Goal: Task Accomplishment & Management: Use online tool/utility

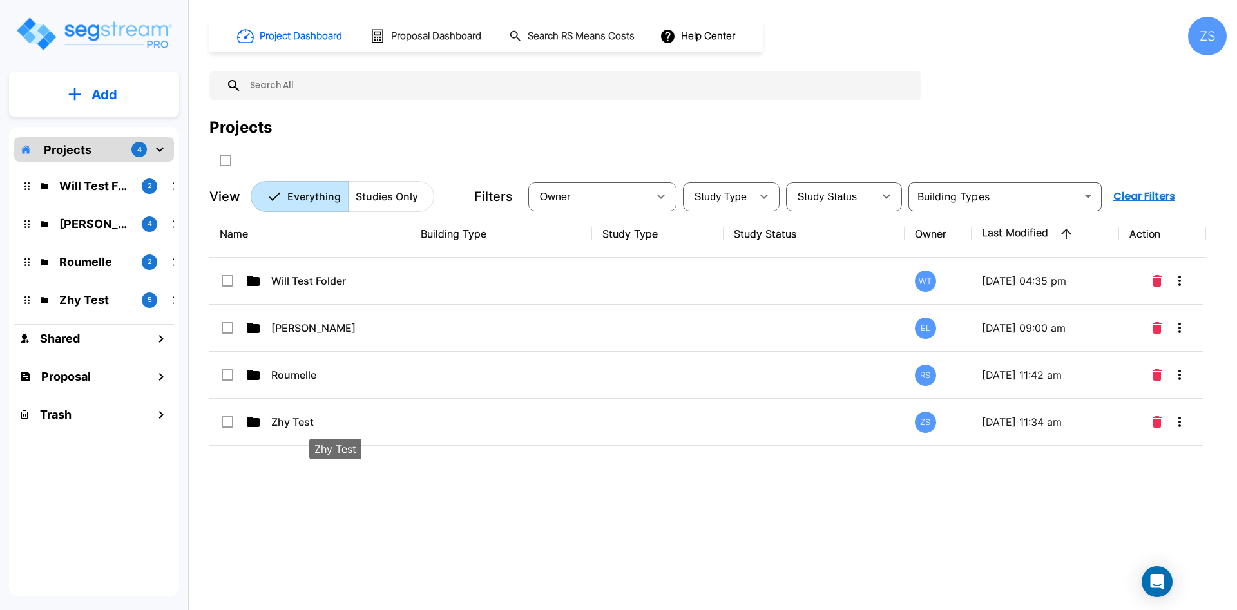
click at [320, 425] on p "Zhy Test" at bounding box center [335, 421] width 129 height 15
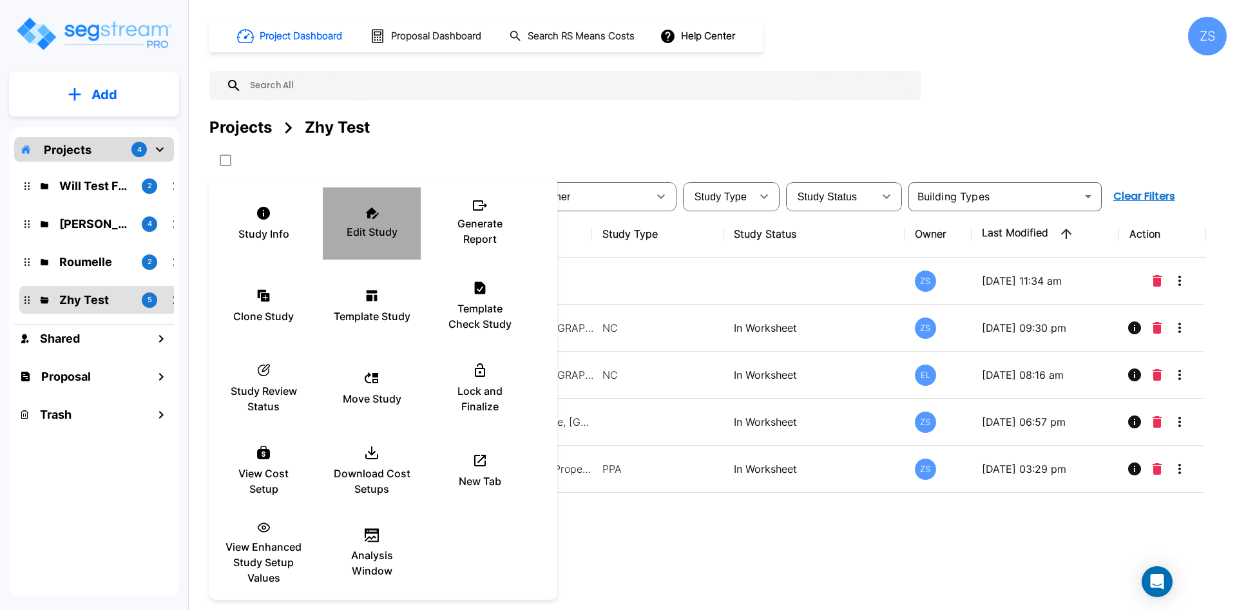
click at [380, 217] on div "Edit Study" at bounding box center [371, 223] width 77 height 64
click at [751, 544] on div at bounding box center [618, 305] width 1237 height 610
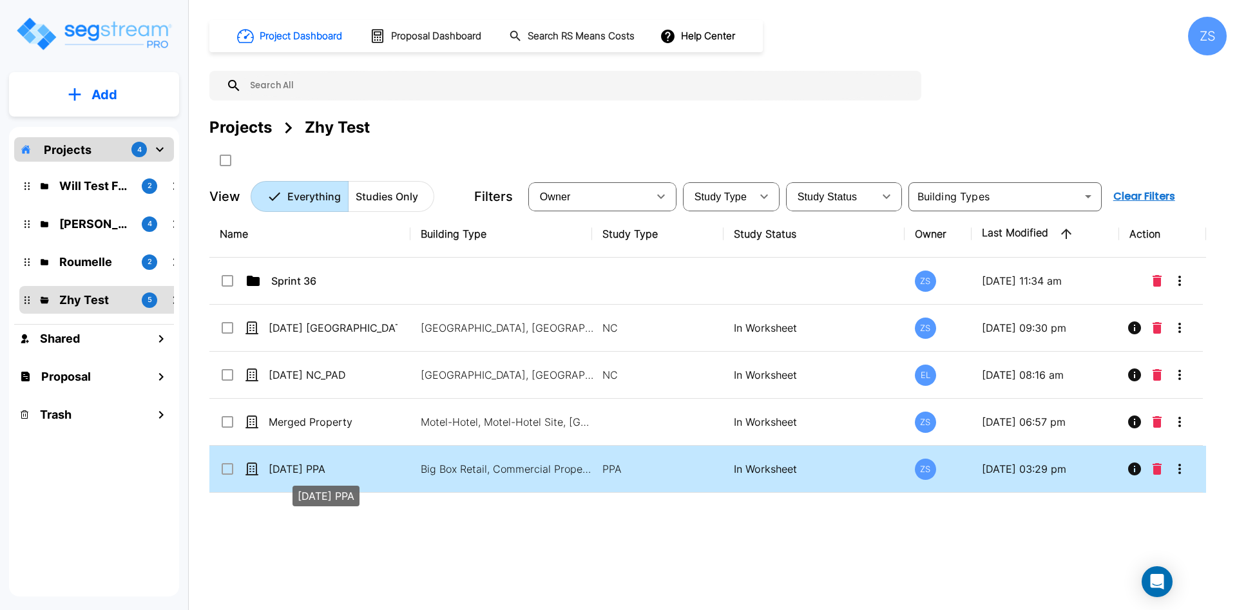
click at [295, 469] on p "04Sept25 PPA" at bounding box center [333, 468] width 129 height 15
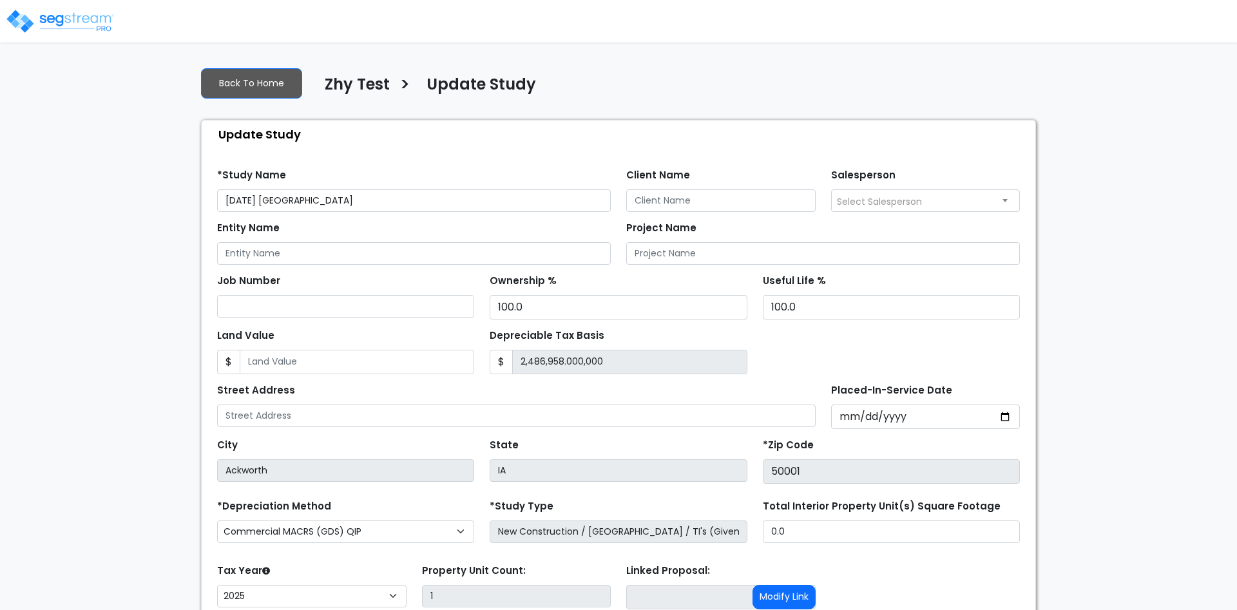
select select "2025"
click at [84, 24] on img at bounding box center [60, 21] width 110 height 26
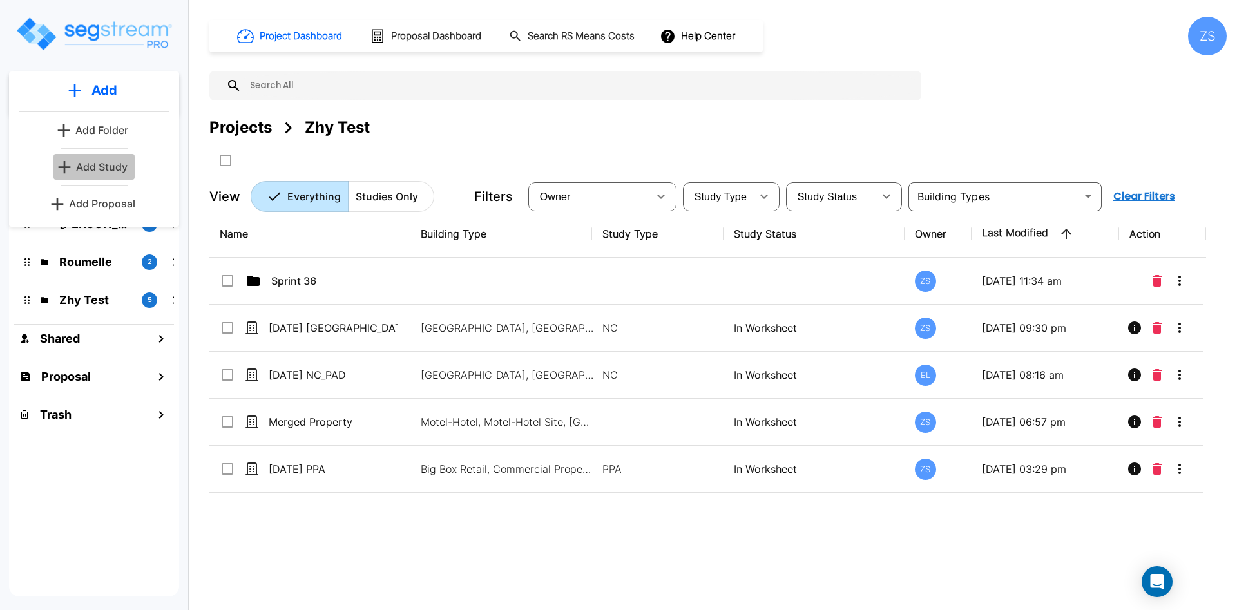
click at [114, 170] on p "Add Study" at bounding box center [102, 166] width 52 height 15
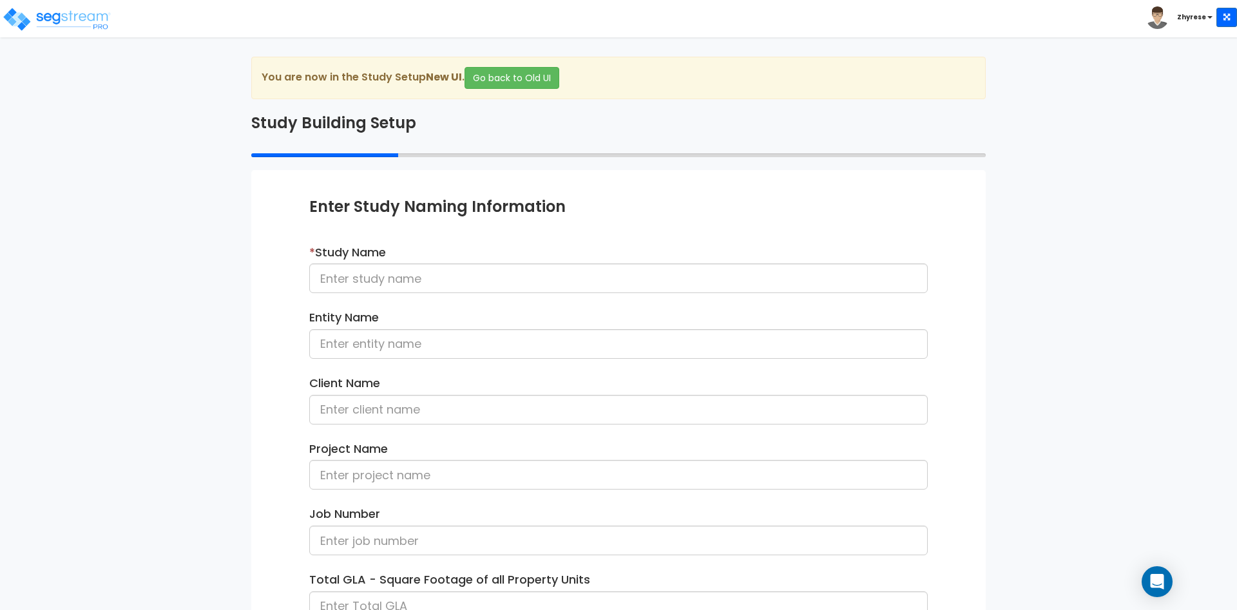
click at [490, 65] on div "You are now in the Study Setup New UI . Go back to Old UI" at bounding box center [618, 78] width 735 height 43
click at [492, 79] on button "Go back to Old UI" at bounding box center [512, 78] width 95 height 22
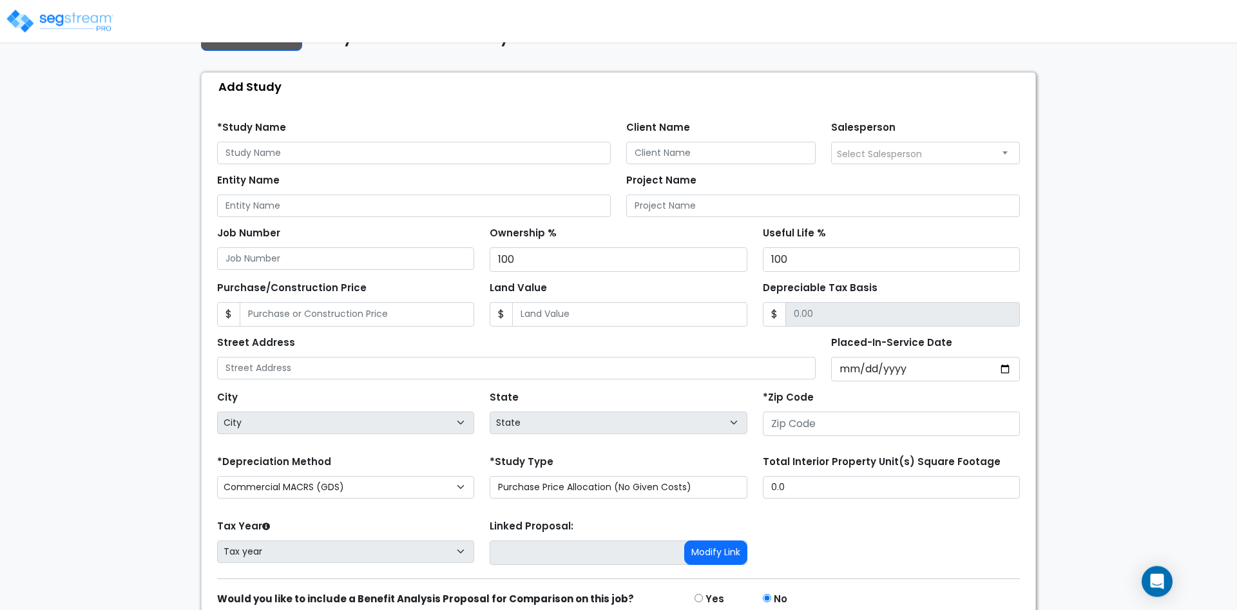
scroll to position [131, 0]
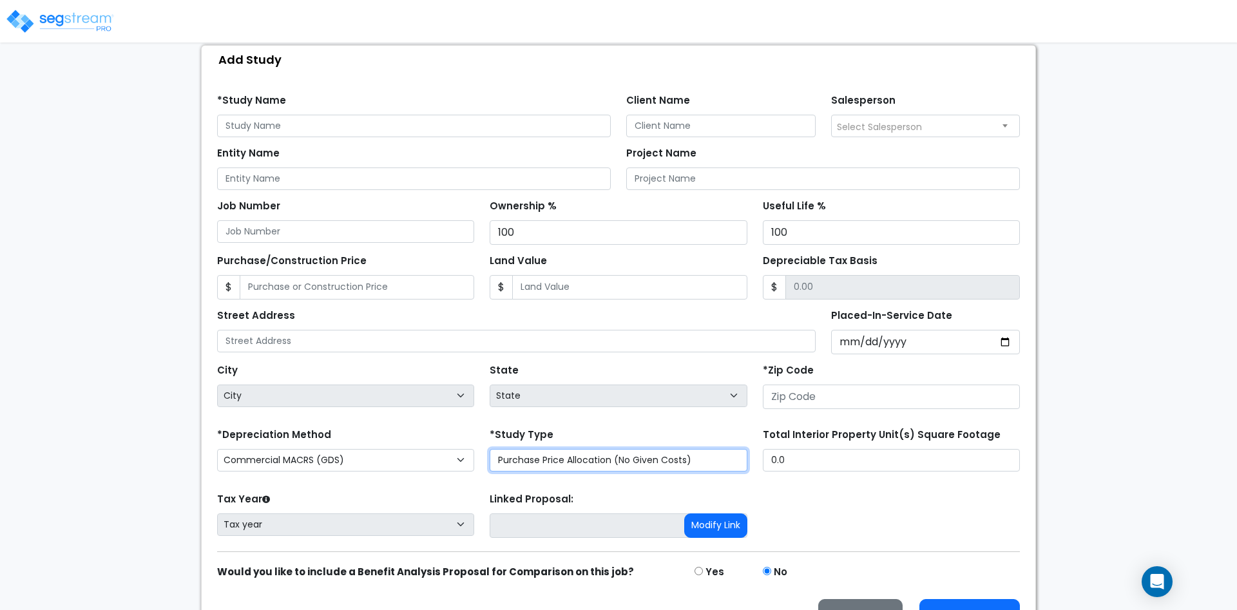
click at [726, 467] on select "Purchase Price Allocation (No Given Costs) New Construction / Reno / TI's (Give…" at bounding box center [618, 460] width 257 height 23
click at [730, 463] on select "Purchase Price Allocation (No Given Costs) New Construction / Reno / TI's (Give…" at bounding box center [618, 460] width 257 height 23
drag, startPoint x: 730, startPoint y: 464, endPoint x: 1087, endPoint y: 397, distance: 363.9
click at [1087, 397] on div "We are Building your Study. So please grab a coffee and let us do the heavy lif…" at bounding box center [618, 284] width 1237 height 718
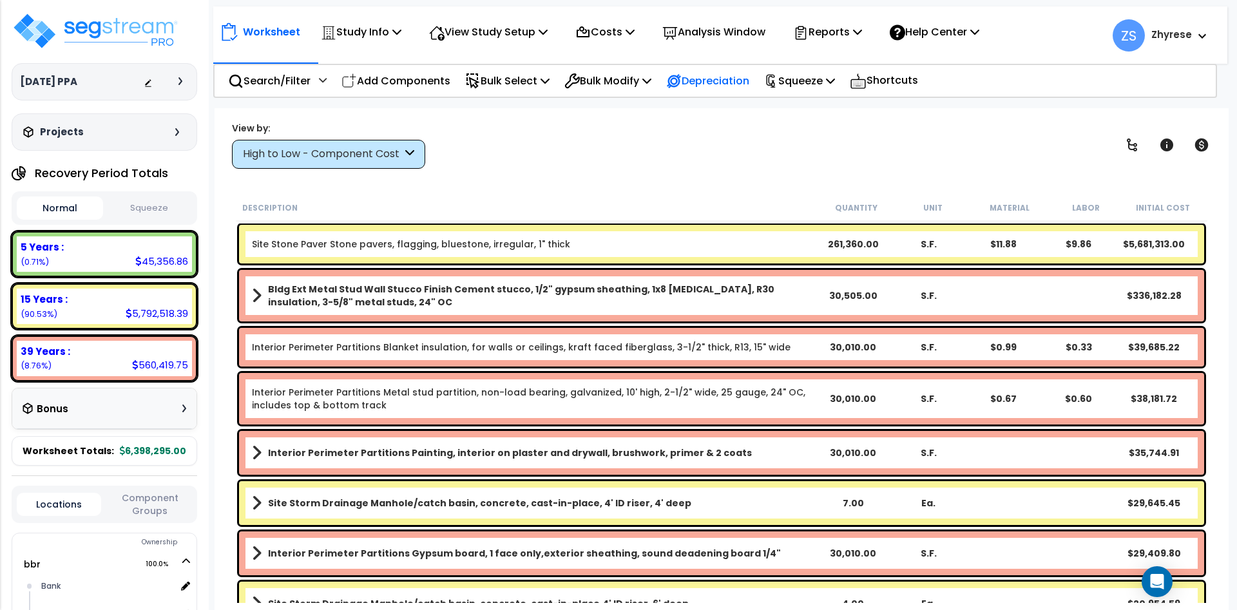
click at [739, 81] on p "Depreciation" at bounding box center [707, 80] width 83 height 17
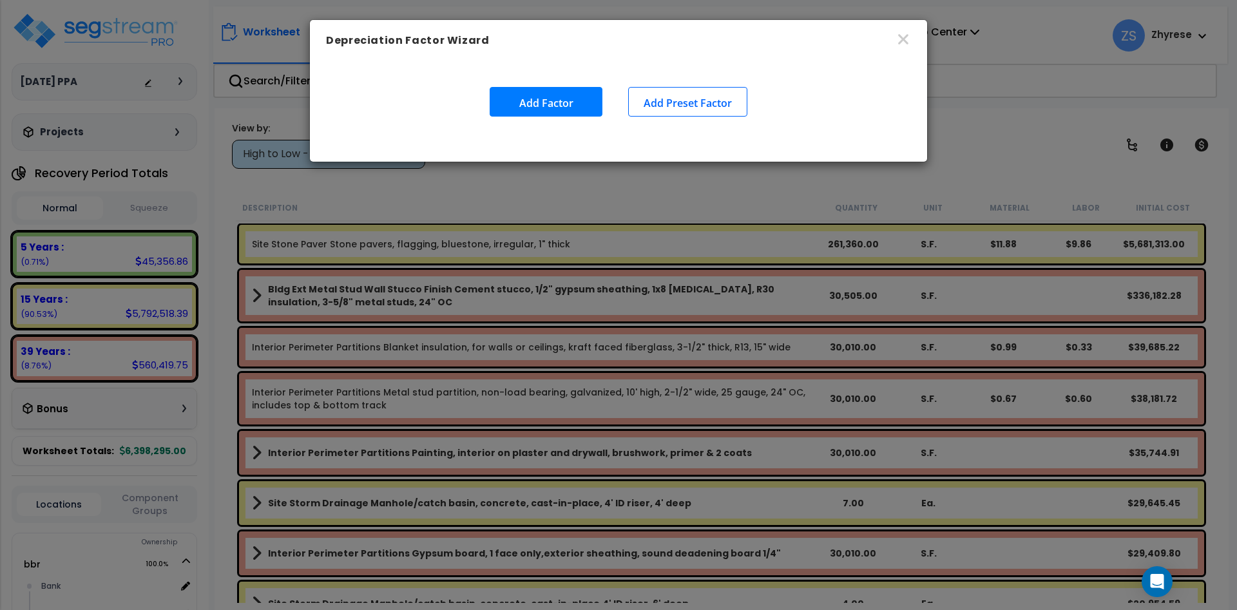
click at [637, 115] on button "Add Preset Factor" at bounding box center [687, 102] width 119 height 30
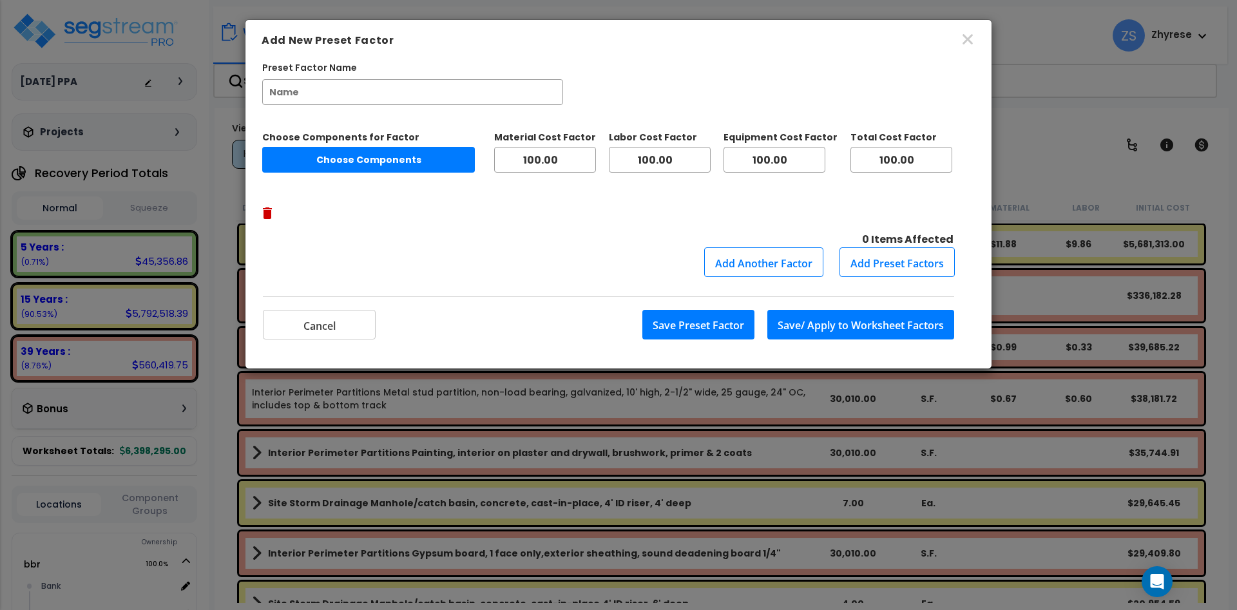
click at [371, 104] on input "Preset Factor Name" at bounding box center [412, 92] width 301 height 26
type input "test factor"
click at [342, 175] on div "Choose Components for Factor Choose Components Material Cost Factor 100.00 Labo…" at bounding box center [618, 189] width 713 height 117
click at [344, 169] on button "Choose Components" at bounding box center [368, 160] width 213 height 26
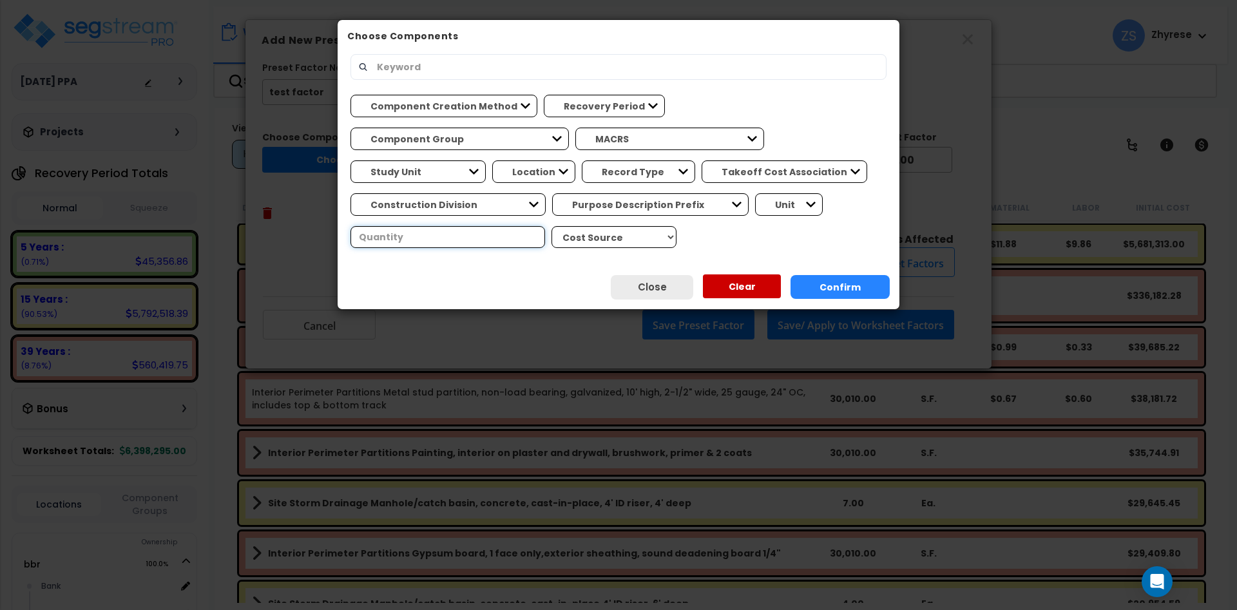
click at [545, 226] on input "number" at bounding box center [448, 237] width 195 height 22
type input "1"
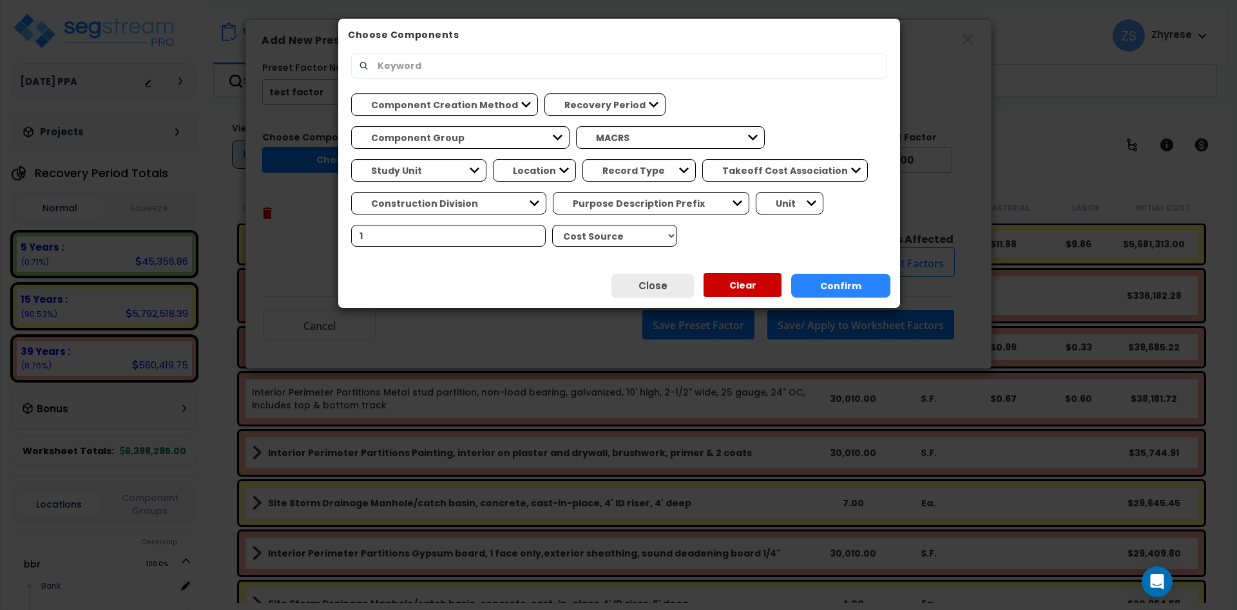
click at [836, 301] on div "Close Clear Confirm" at bounding box center [619, 286] width 562 height 44
click at [840, 276] on button "Confirm" at bounding box center [840, 286] width 99 height 24
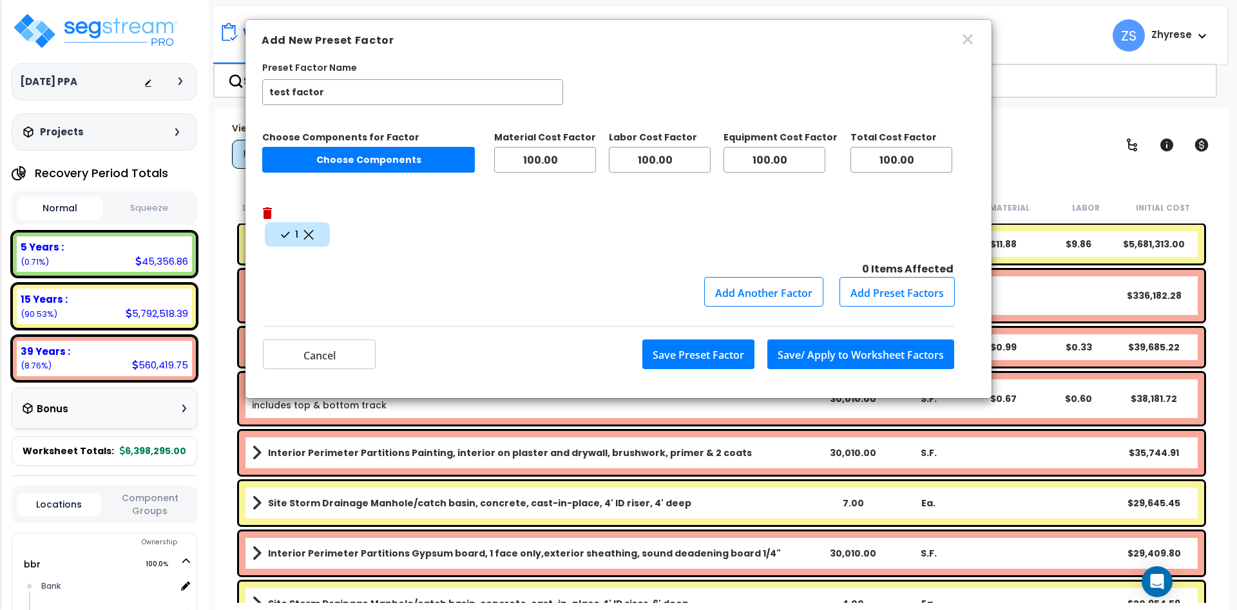
click at [713, 340] on button "Save Preset Factor" at bounding box center [699, 355] width 112 height 30
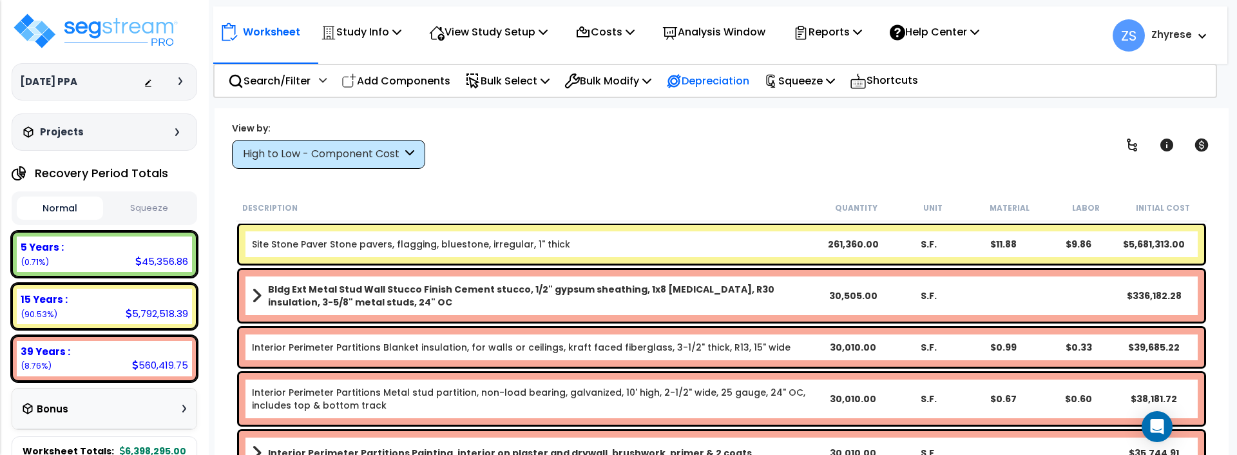
click at [712, 93] on div "Depreciation" at bounding box center [707, 81] width 83 height 30
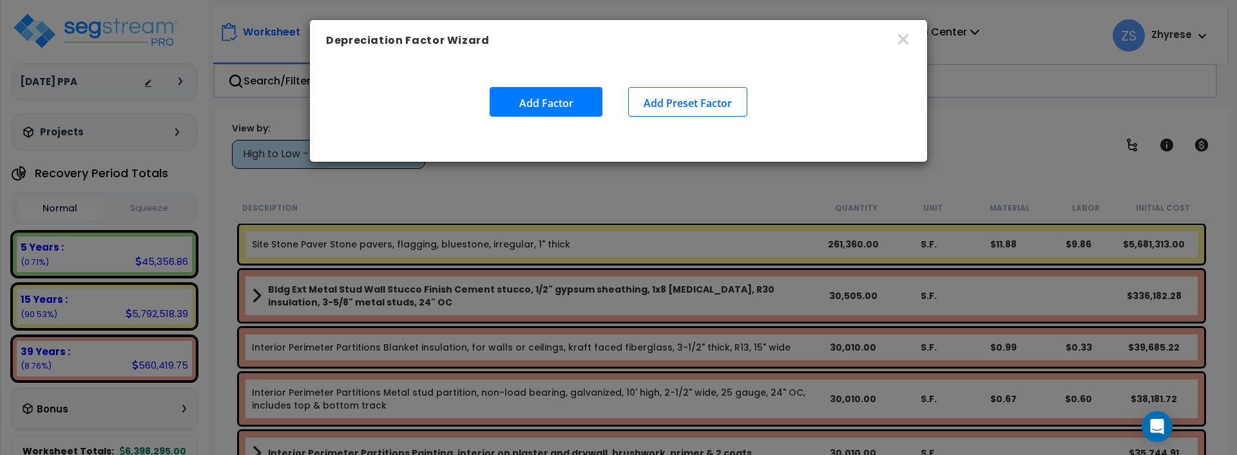
click at [708, 87] on button "Add Preset Factor" at bounding box center [687, 102] width 119 height 30
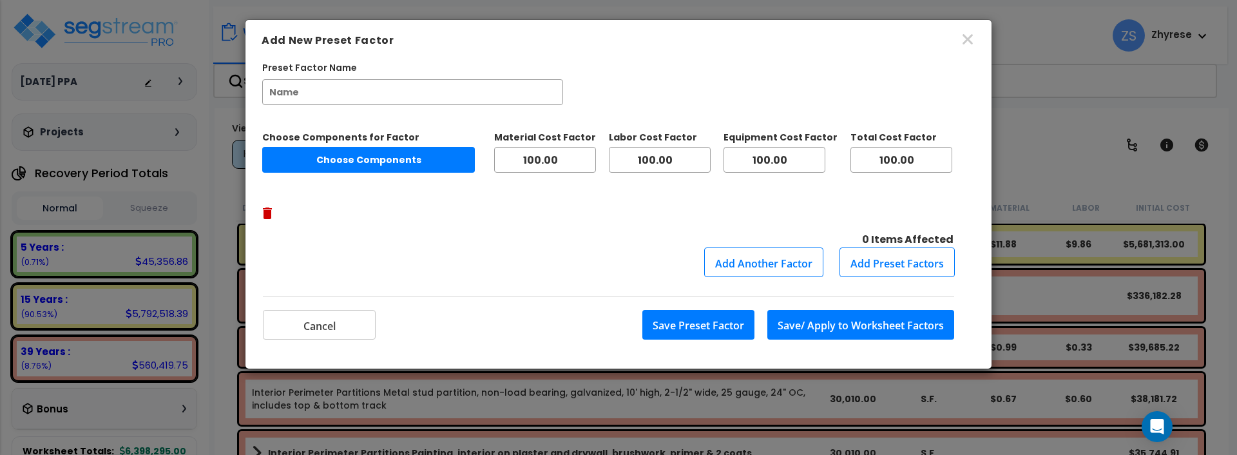
click at [759, 247] on button "Add Another Factor" at bounding box center [763, 262] width 119 height 30
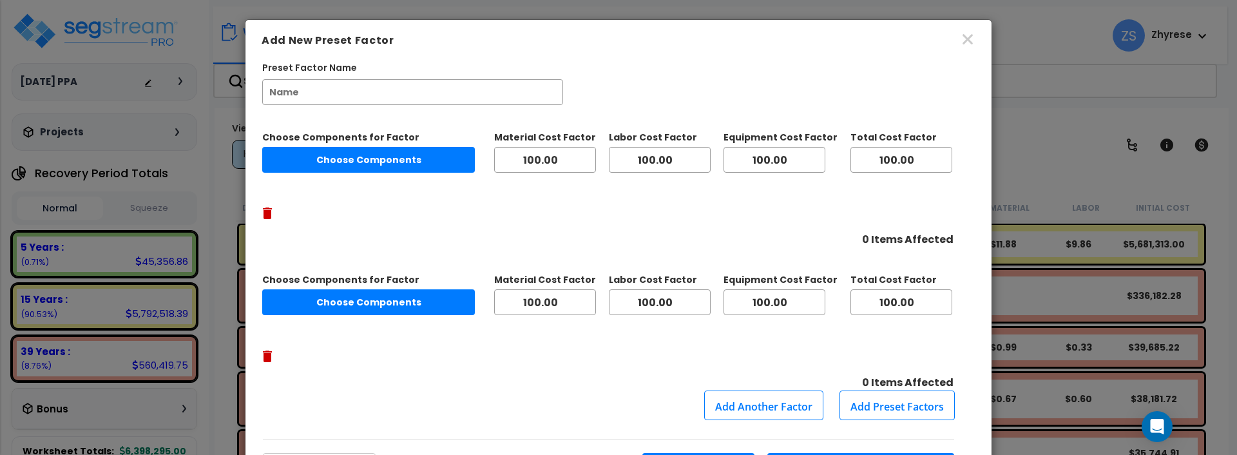
click at [436, 289] on button "Choose Components" at bounding box center [368, 302] width 213 height 26
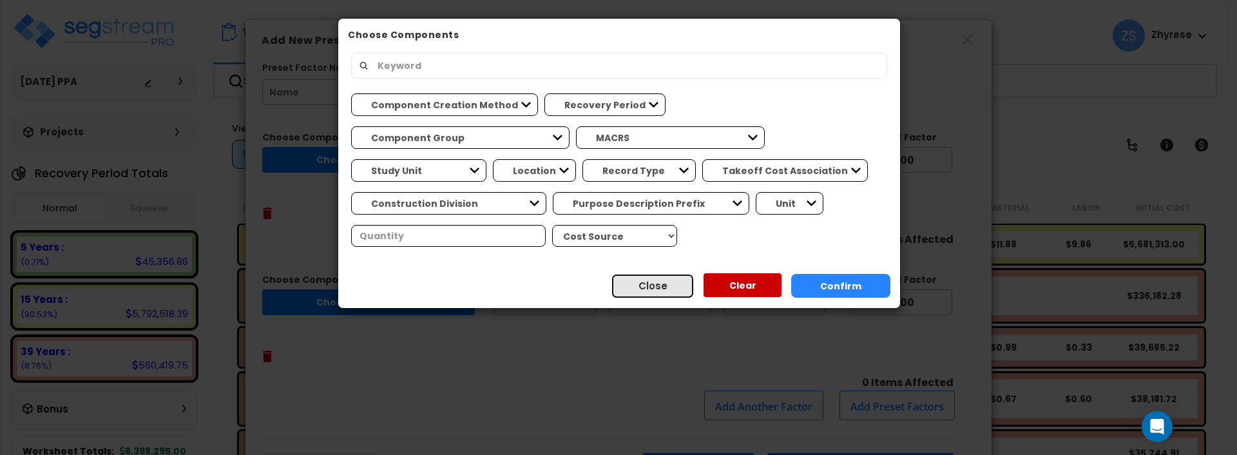
click at [659, 295] on button "Close" at bounding box center [653, 286] width 82 height 24
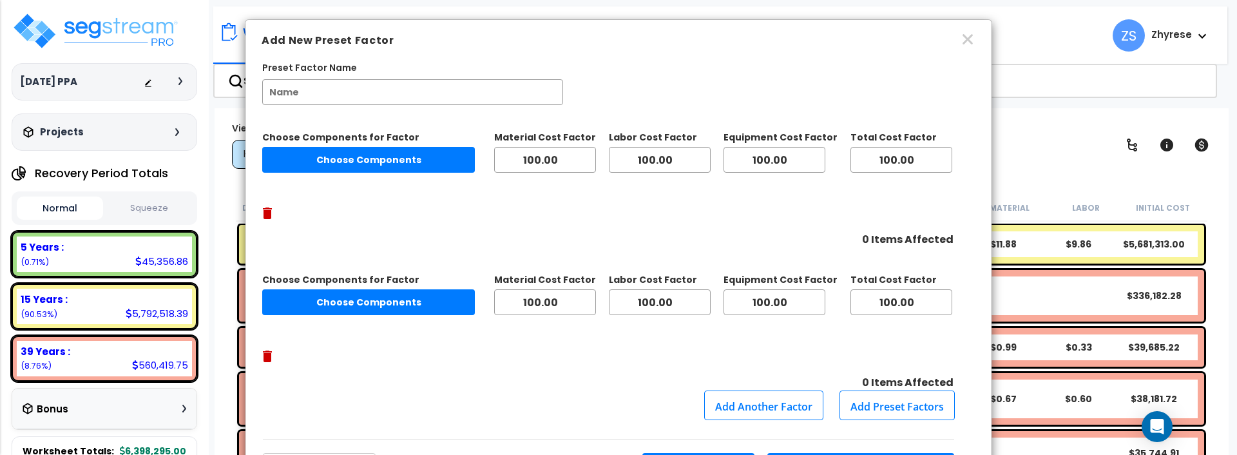
click at [397, 155] on button "Choose Components" at bounding box center [368, 160] width 213 height 26
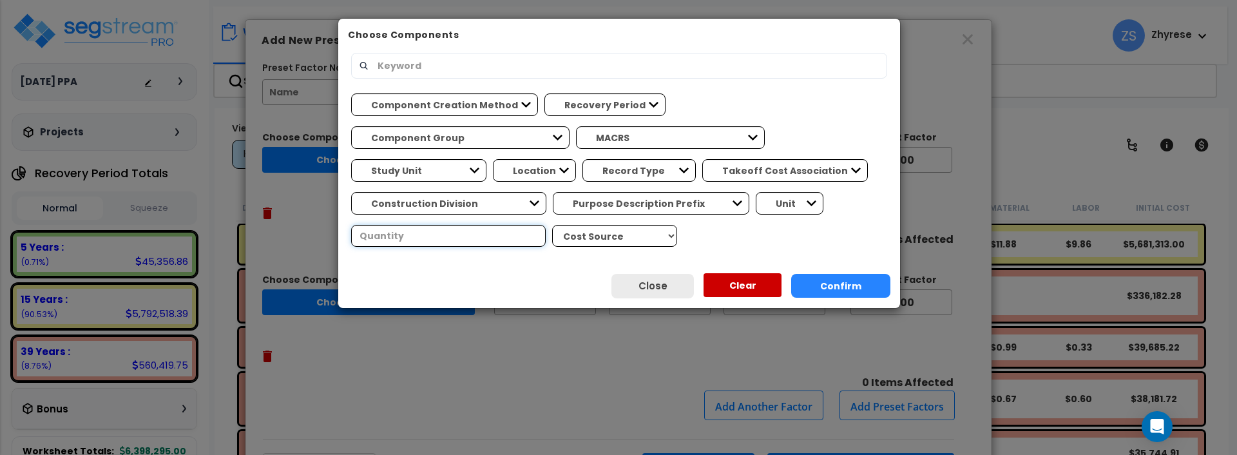
click at [546, 225] on input "number" at bounding box center [448, 236] width 195 height 22
type input "1"
click at [841, 288] on button "Confirm" at bounding box center [840, 286] width 99 height 24
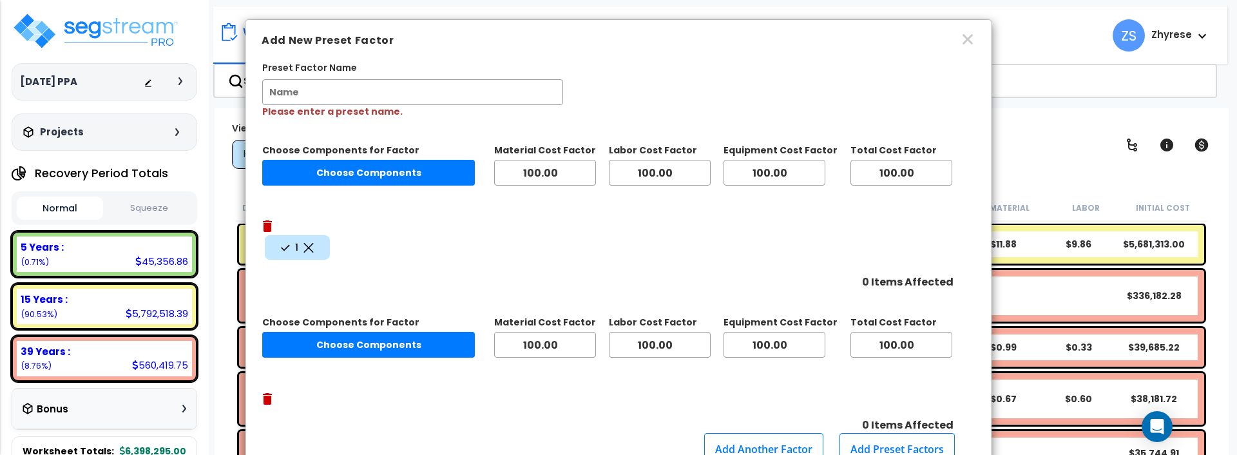
click at [893, 433] on button "Add Preset Factors" at bounding box center [897, 448] width 115 height 30
type input "test factor"
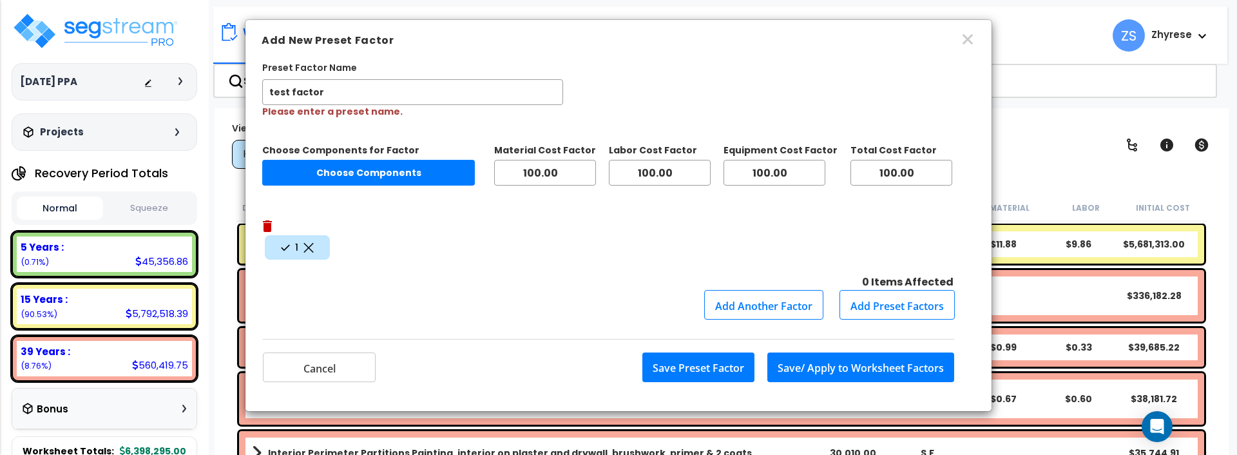
click at [898, 290] on button "Add Preset Factors" at bounding box center [897, 305] width 115 height 30
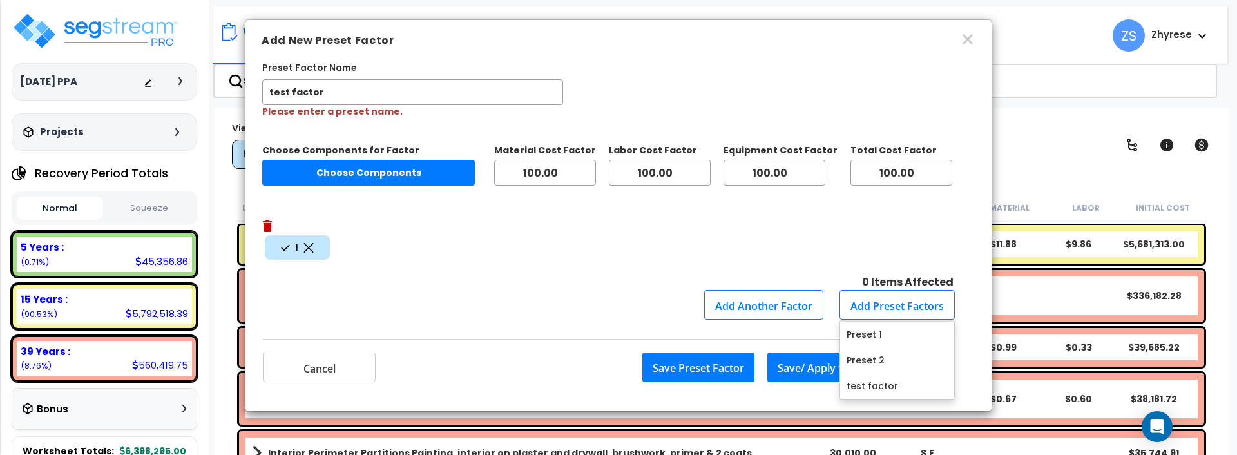
click at [661, 275] on div "0 Items Affected" at bounding box center [607, 282] width 691 height 15
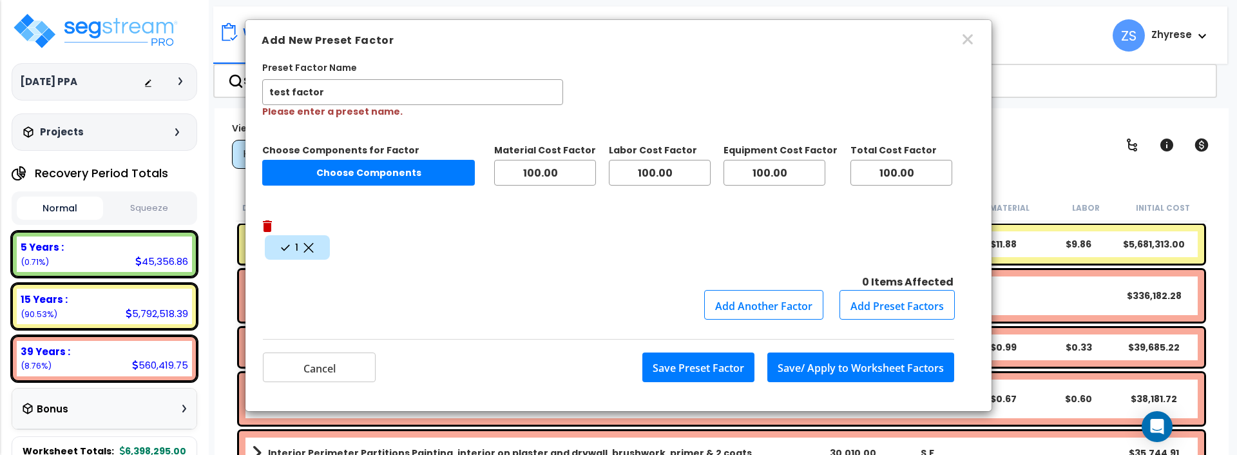
click at [738, 290] on button "Add Another Factor" at bounding box center [763, 305] width 119 height 30
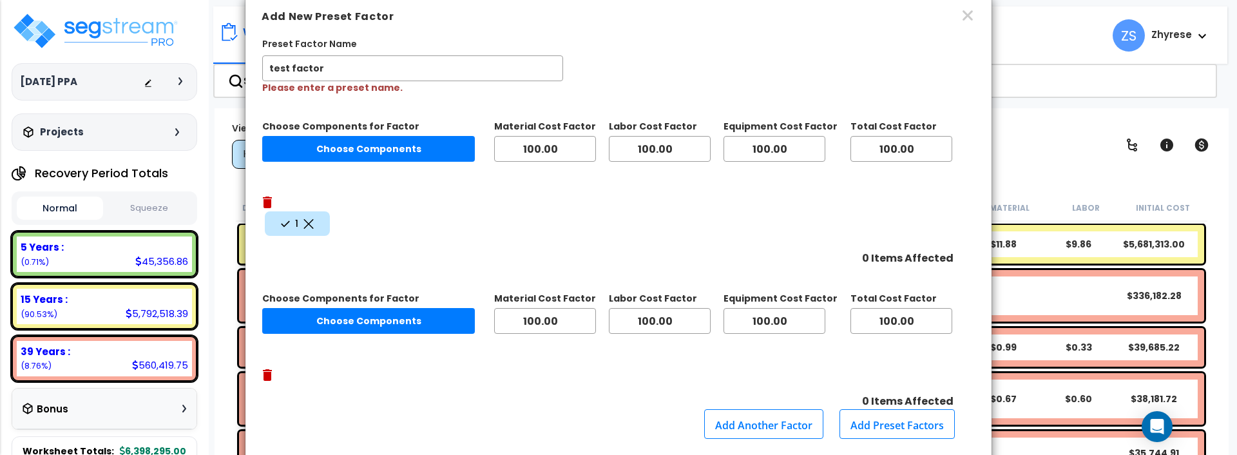
scroll to position [24, 0]
click at [377, 307] on button "Choose Components" at bounding box center [368, 320] width 213 height 26
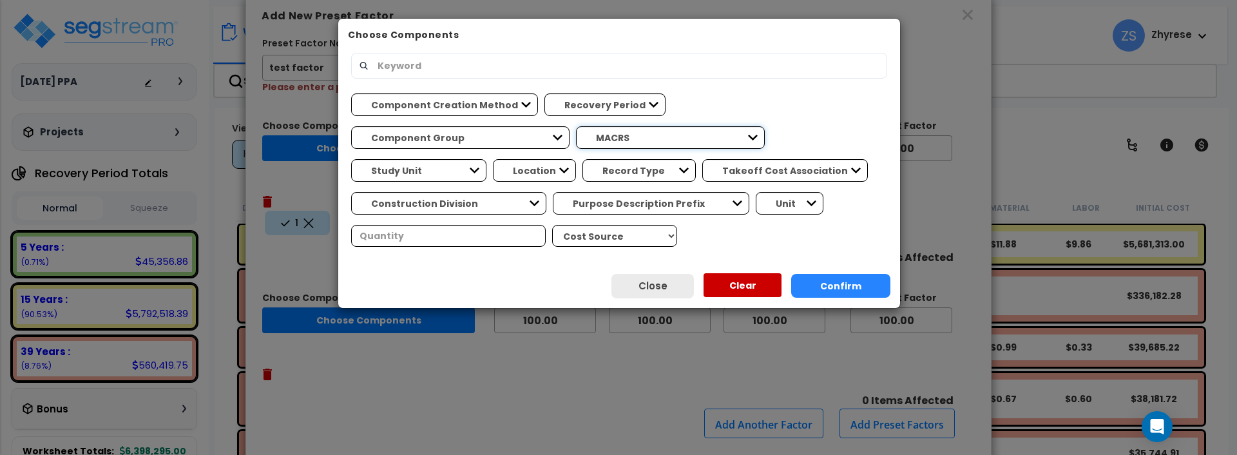
select select "49875"
click option "5 Years - NA - Energy Property" at bounding box center [0, 0] width 0 height 0
click at [838, 280] on button "Confirm" at bounding box center [840, 286] width 99 height 24
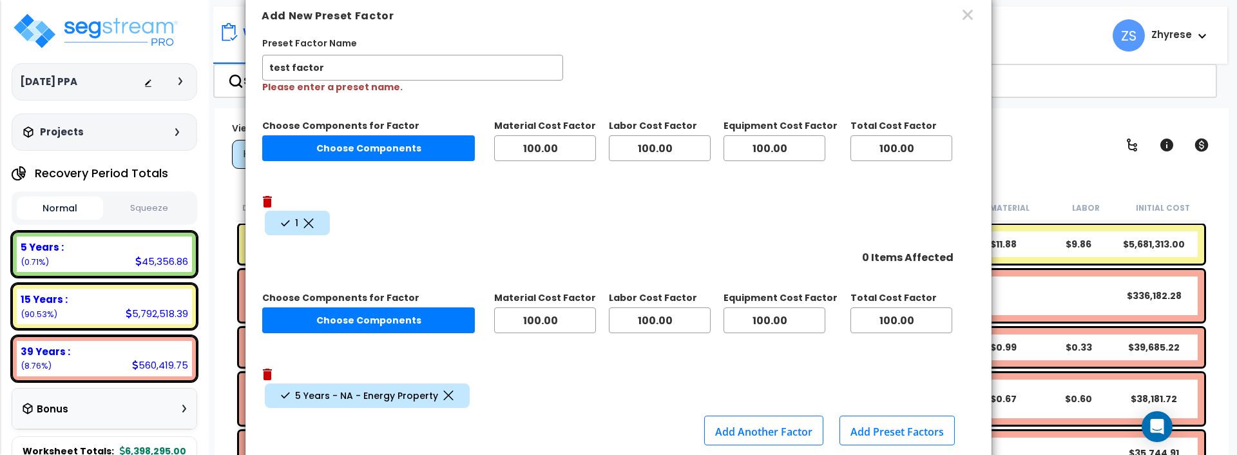
click at [418, 69] on input "test factor" at bounding box center [412, 68] width 301 height 26
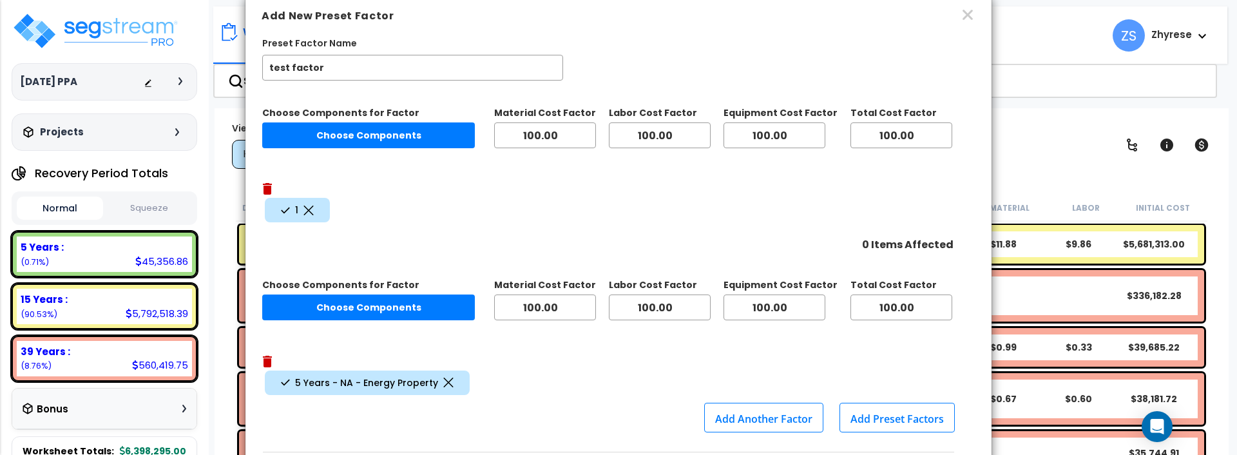
type input "test factor"
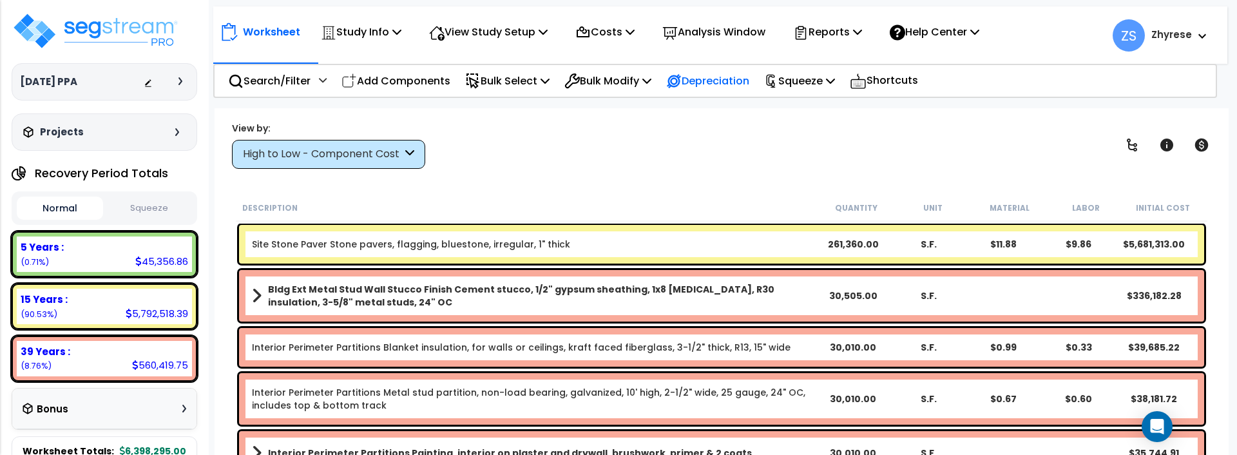
click at [733, 85] on p "Depreciation" at bounding box center [707, 80] width 83 height 17
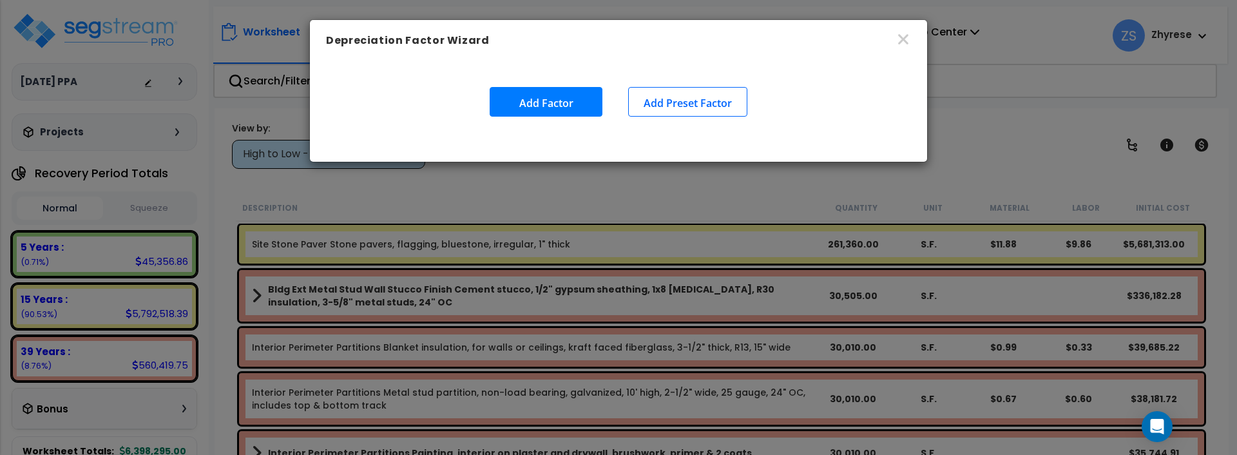
click at [657, 104] on button "Add Preset Factor" at bounding box center [687, 102] width 119 height 30
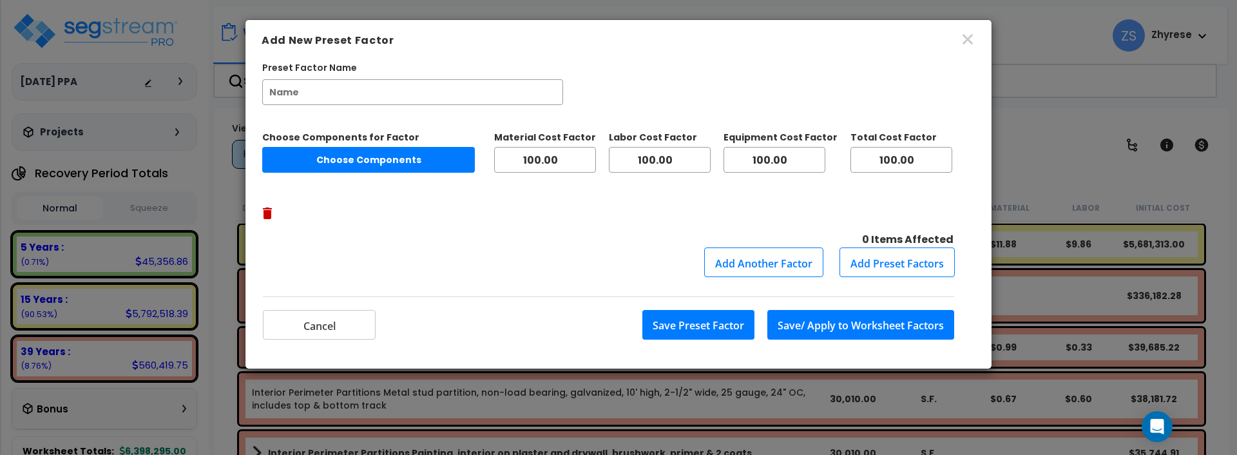
click at [447, 158] on button "Choose Components" at bounding box center [368, 160] width 213 height 26
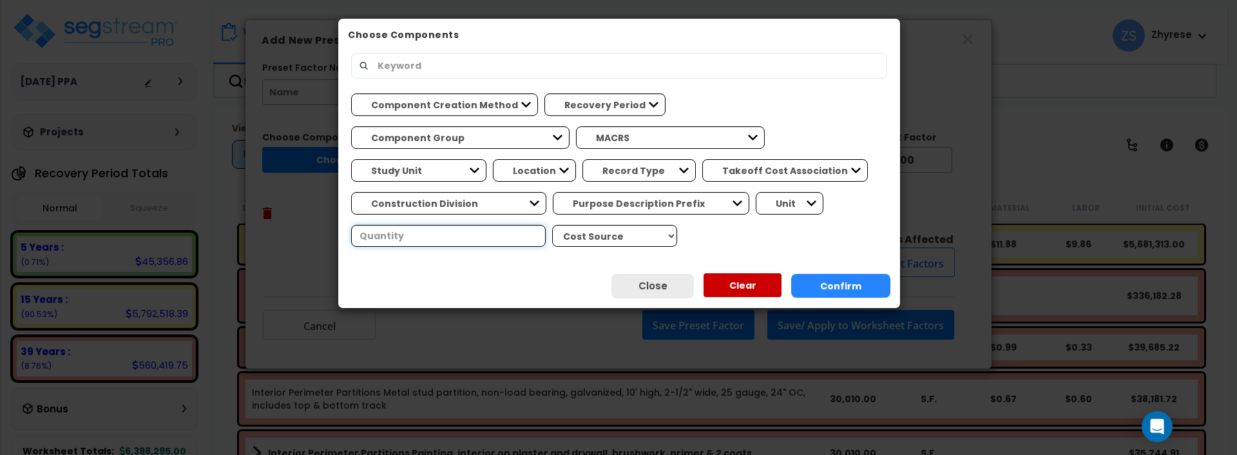
click at [546, 225] on input "number" at bounding box center [448, 236] width 195 height 22
type input "1"
click at [834, 288] on button "Confirm" at bounding box center [840, 286] width 99 height 24
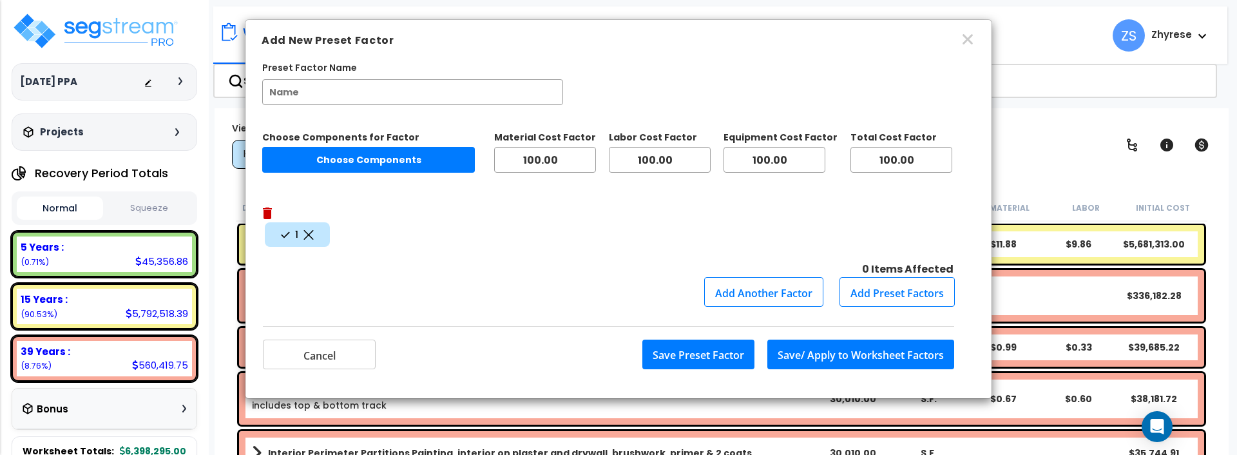
click at [745, 277] on button "Add Another Factor" at bounding box center [763, 292] width 119 height 30
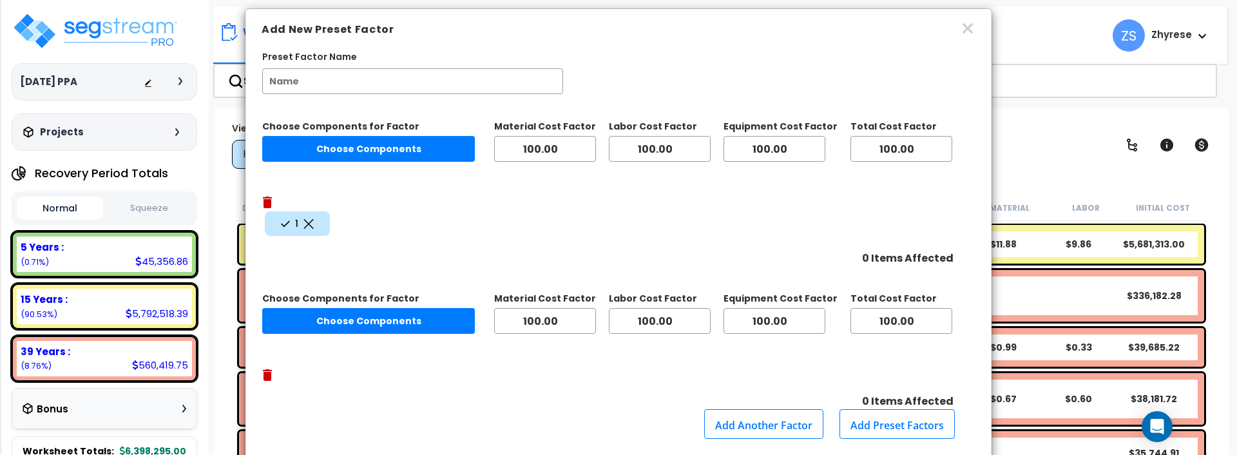
scroll to position [12, 0]
click at [329, 307] on button "Choose Components" at bounding box center [368, 320] width 213 height 26
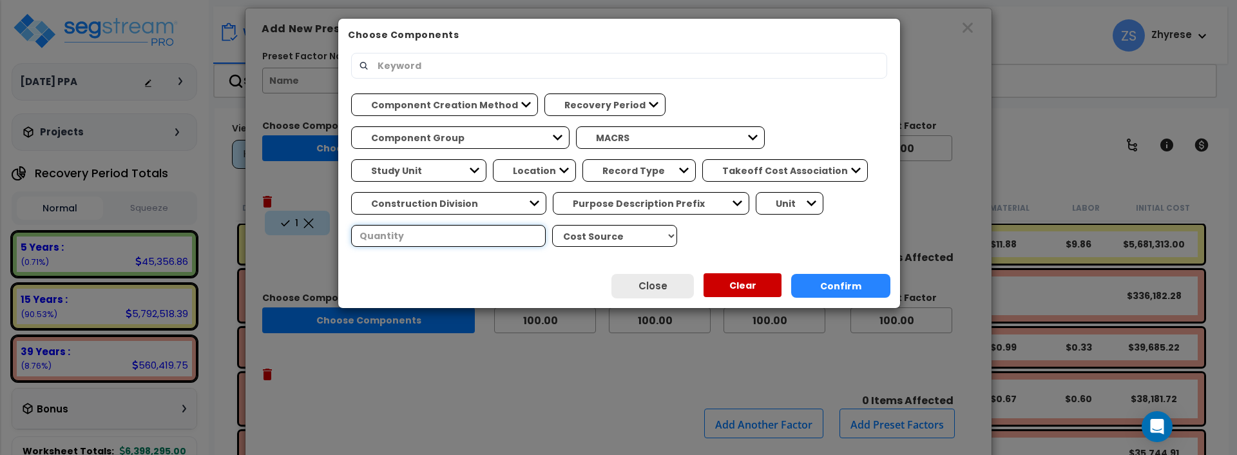
click at [546, 225] on input "number" at bounding box center [448, 236] width 195 height 22
select select "3669"
click option "39 Years - NA - Long-Life P..." at bounding box center [0, 0] width 0 height 0
click at [836, 281] on button "Confirm" at bounding box center [840, 286] width 99 height 24
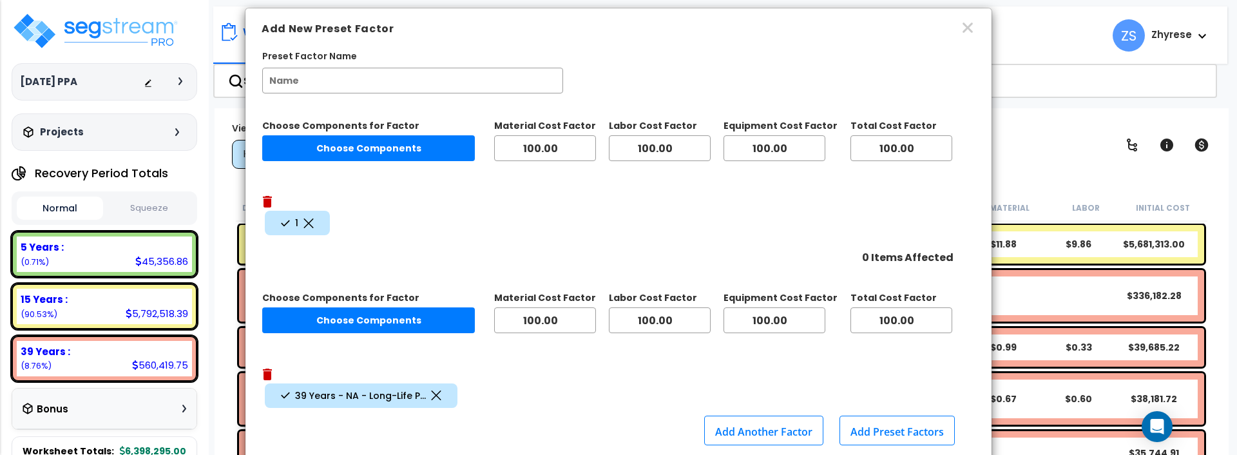
click at [473, 73] on input "Preset Factor Name" at bounding box center [412, 81] width 301 height 26
type input "factor 2"
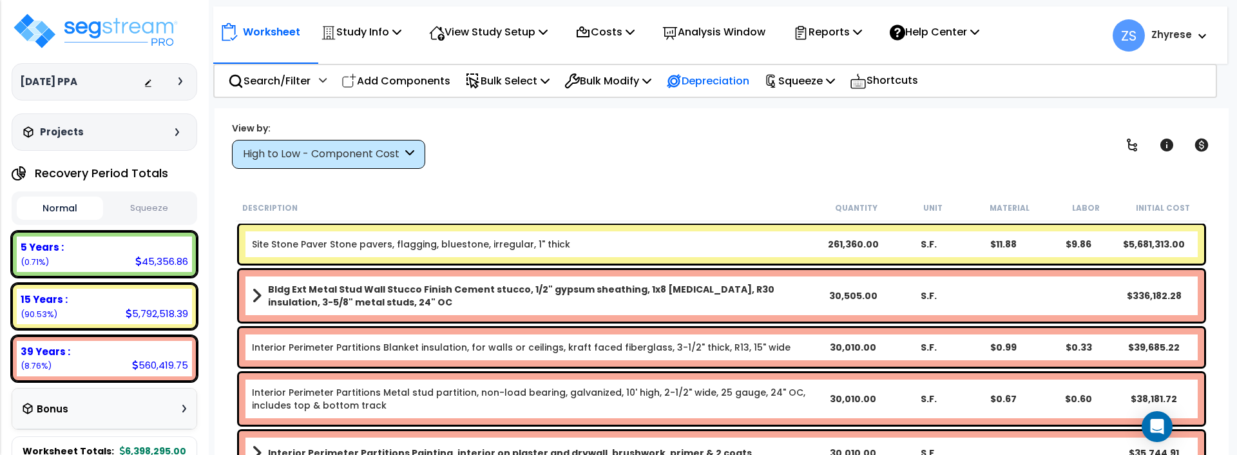
click at [710, 75] on p "Depreciation" at bounding box center [707, 80] width 83 height 17
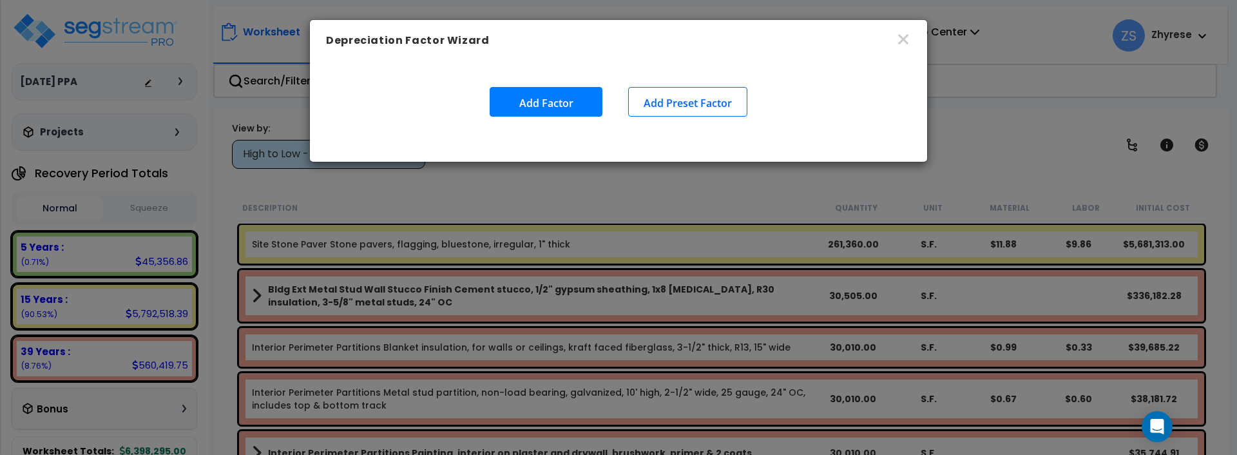
click at [705, 103] on button "Add Preset Factor" at bounding box center [687, 102] width 119 height 30
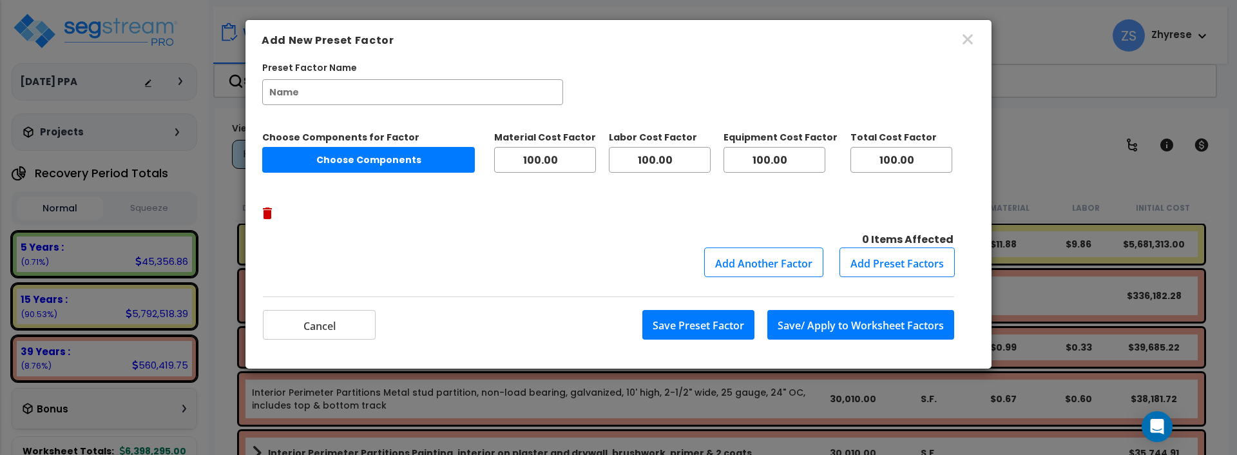
click at [889, 247] on button "Add Preset Factors" at bounding box center [897, 262] width 115 height 30
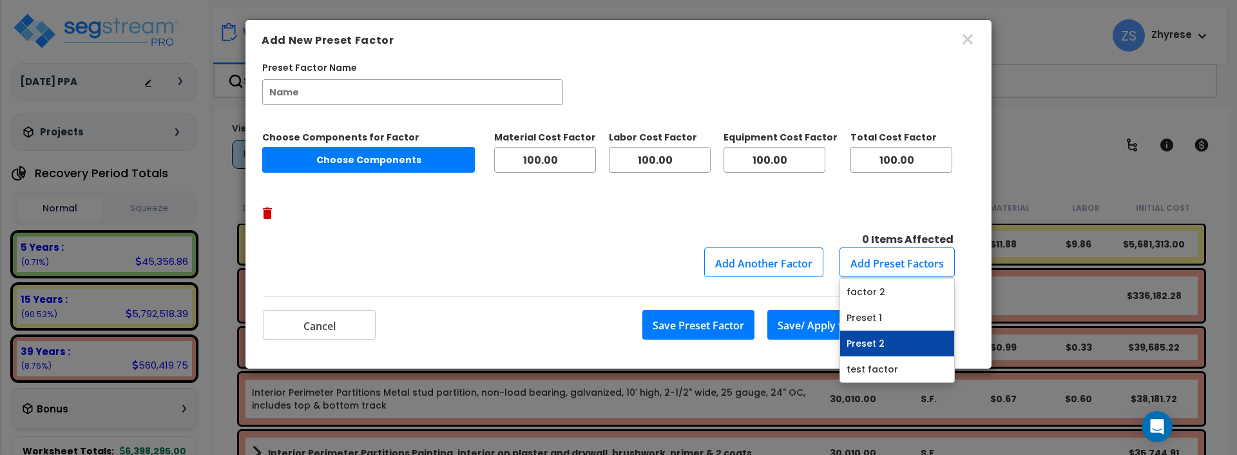
click at [863, 331] on link "Preset 2" at bounding box center [897, 344] width 114 height 26
type input "Preset 2"
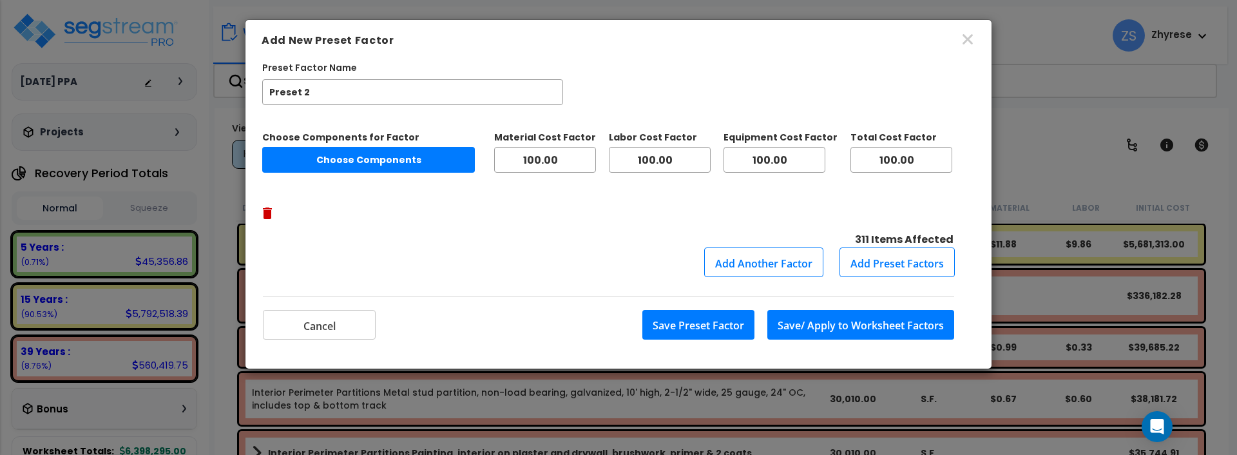
click at [367, 155] on button "Choose Components" at bounding box center [368, 160] width 213 height 26
select select
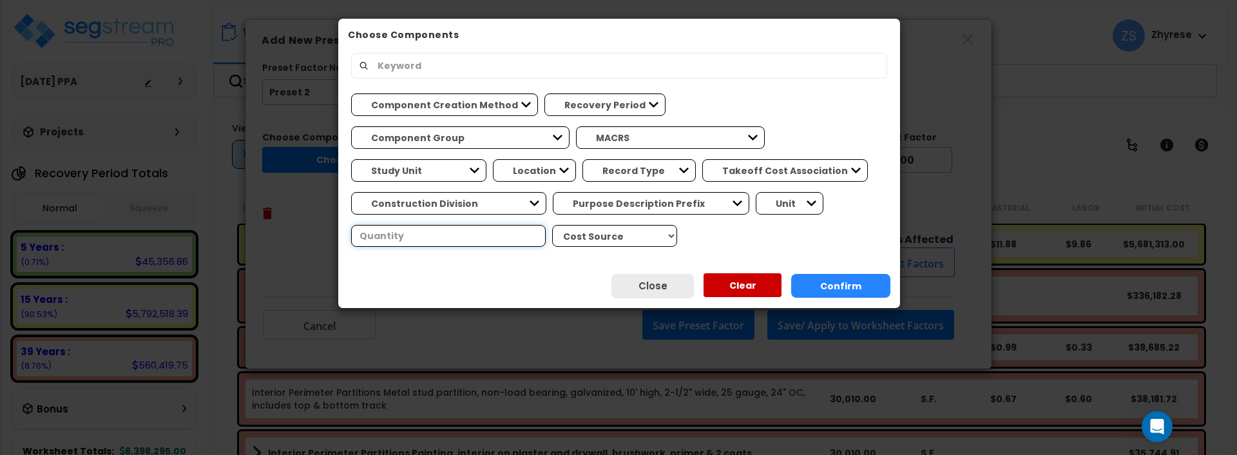
click at [546, 225] on input "number" at bounding box center [448, 236] width 195 height 22
type input "1"
click at [802, 289] on button "Confirm" at bounding box center [840, 286] width 99 height 24
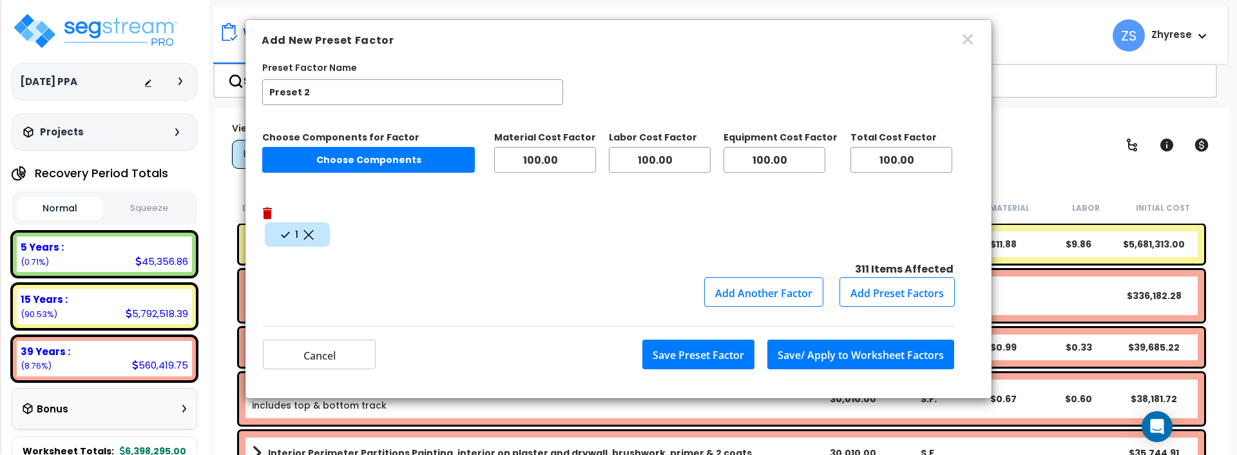
click at [659, 340] on button "Save Preset Factor" at bounding box center [699, 355] width 112 height 30
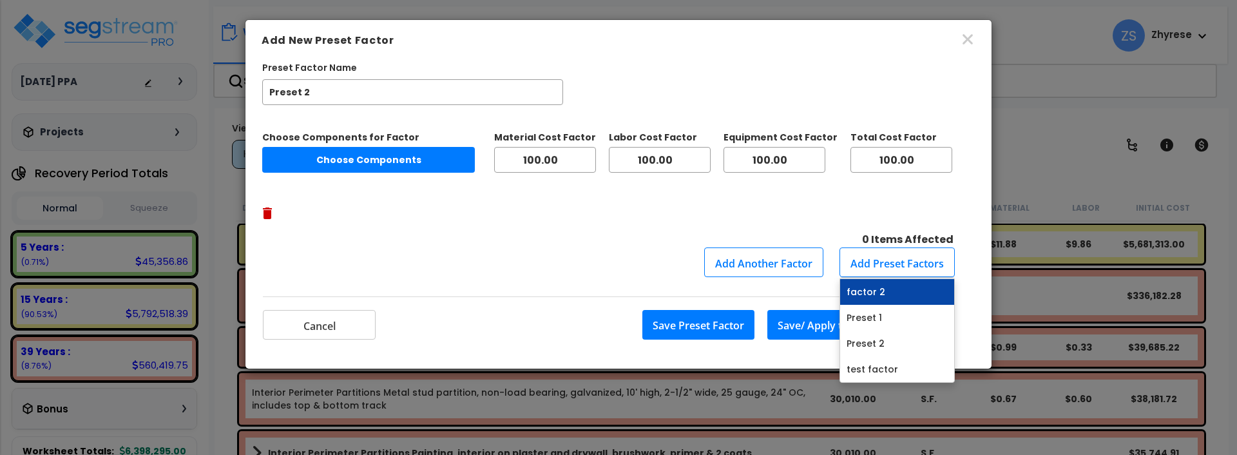
click at [873, 279] on link "factor 2" at bounding box center [897, 292] width 114 height 26
type input "factor 2"
